Goal: Obtain resource: Obtain resource

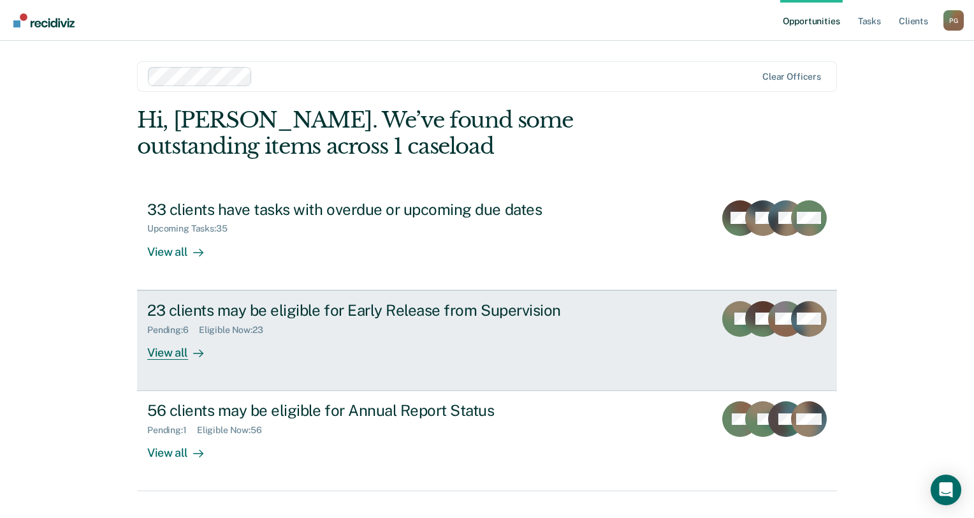
click at [337, 349] on div "23 clients may be eligible for Early Release from Supervision Pending : 6 Eligi…" at bounding box center [386, 330] width 478 height 59
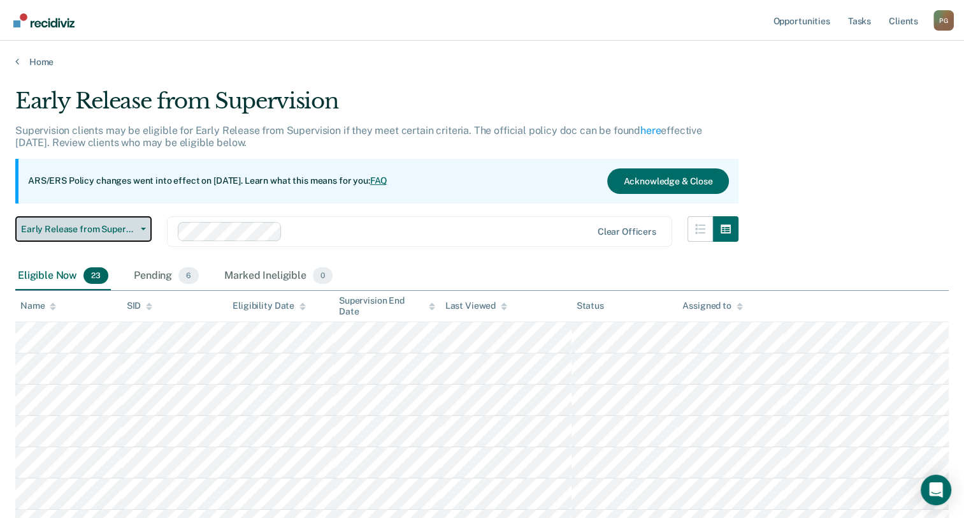
click at [76, 229] on span "Early Release from Supervision" at bounding box center [78, 229] width 115 height 11
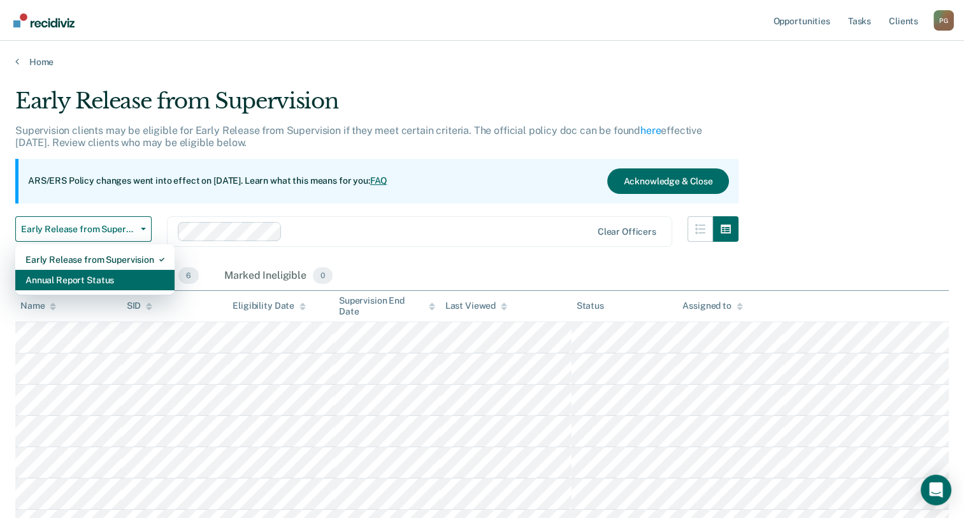
click at [54, 275] on div "Annual Report Status" at bounding box center [94, 280] width 139 height 20
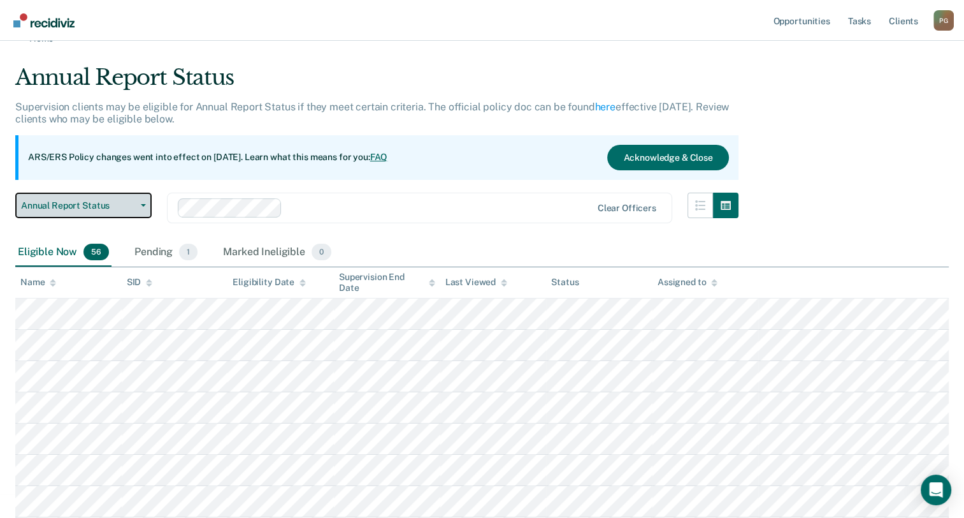
scroll to position [22, 0]
click at [145, 203] on button "Annual Report Status" at bounding box center [83, 206] width 136 height 25
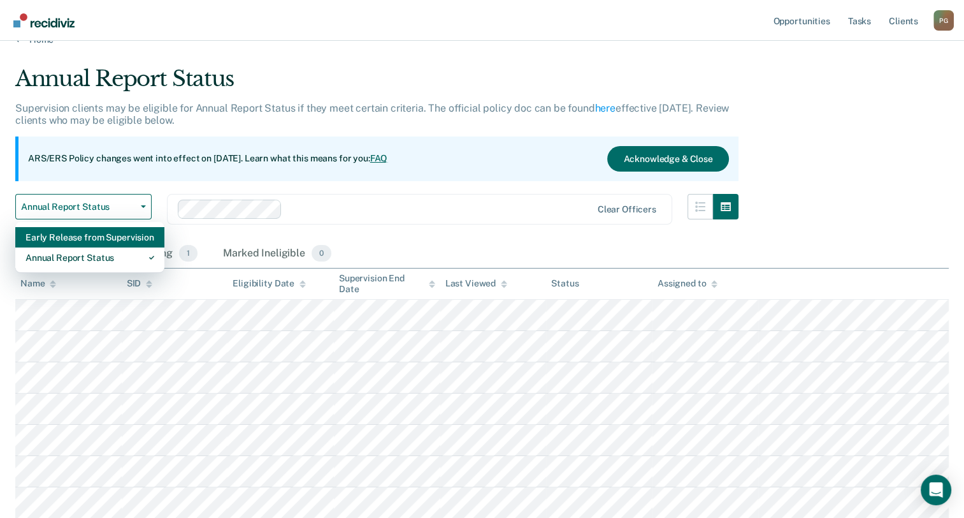
click at [128, 235] on div "Early Release from Supervision" at bounding box center [89, 237] width 129 height 20
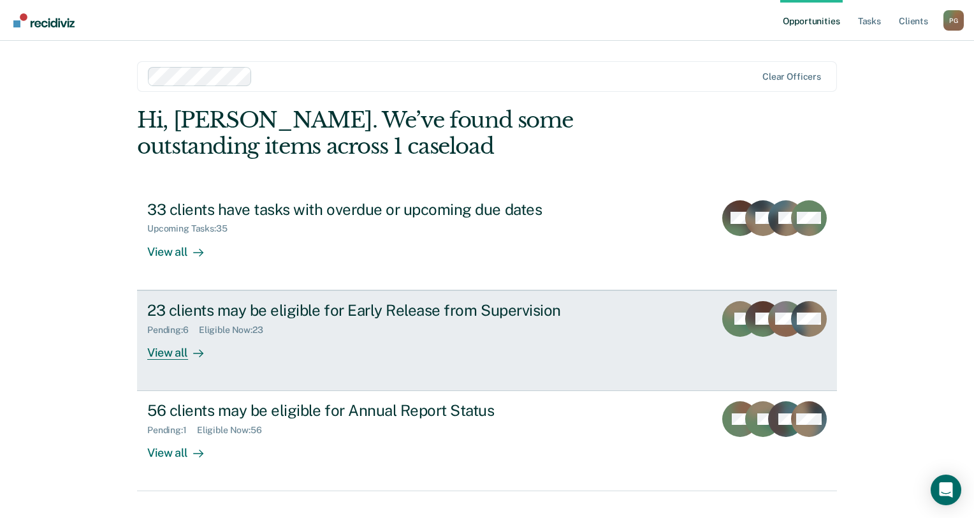
click at [349, 337] on div "23 clients may be eligible for Early Release from Supervision Pending : 6 Eligi…" at bounding box center [386, 330] width 478 height 59
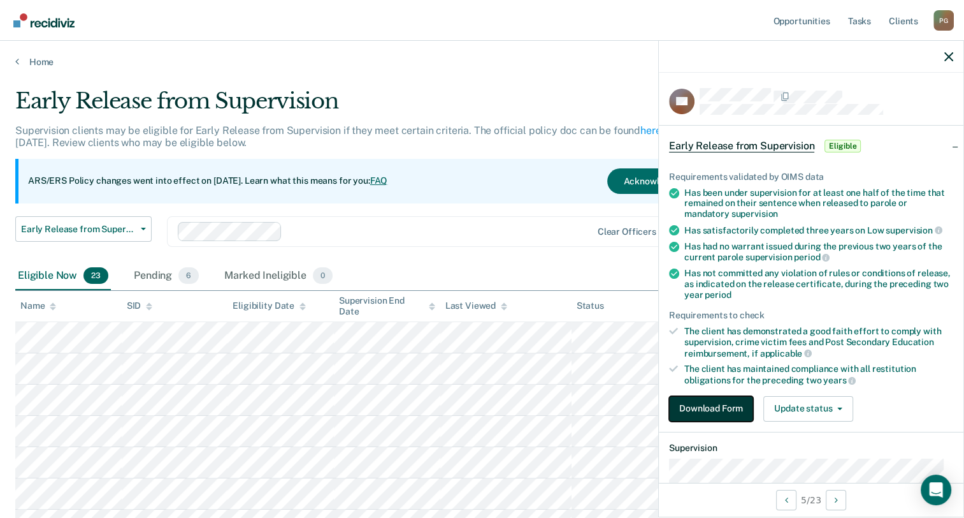
click at [728, 408] on button "Download Form" at bounding box center [711, 408] width 84 height 25
